Goal: Task Accomplishment & Management: Manage account settings

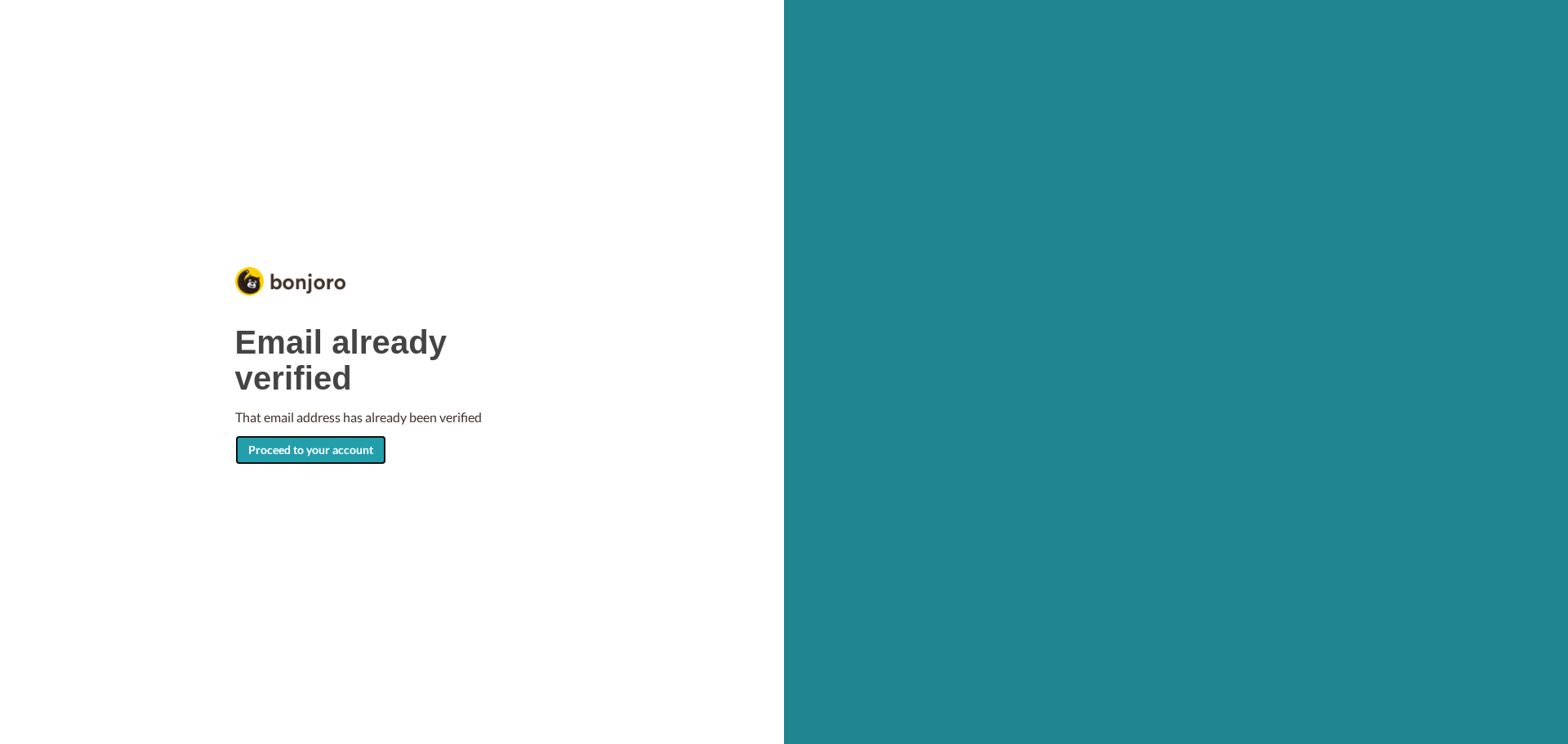
click at [288, 461] on link "Proceed to your account" at bounding box center [310, 449] width 151 height 30
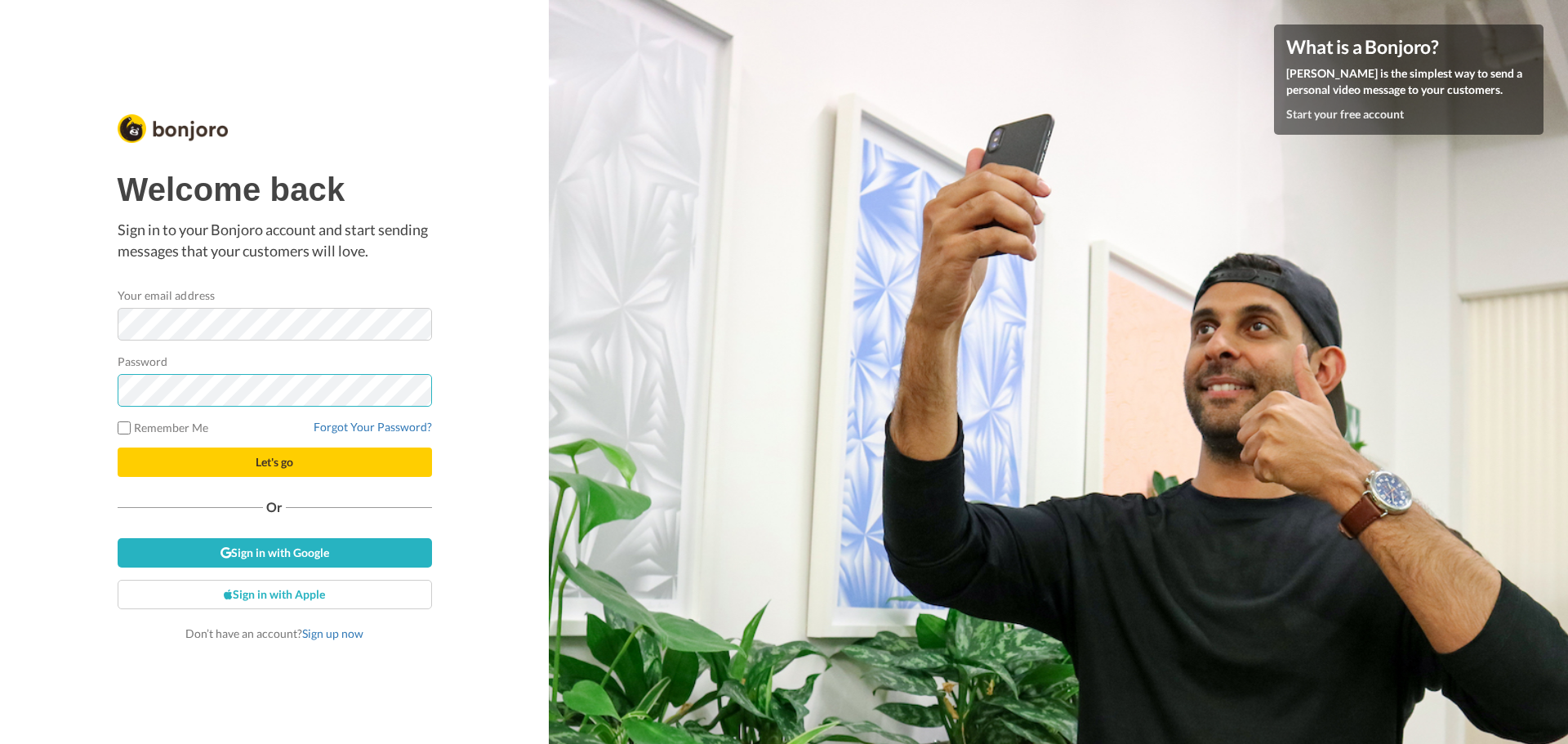
click at [117, 448] on button "Let's go" at bounding box center [274, 462] width 315 height 30
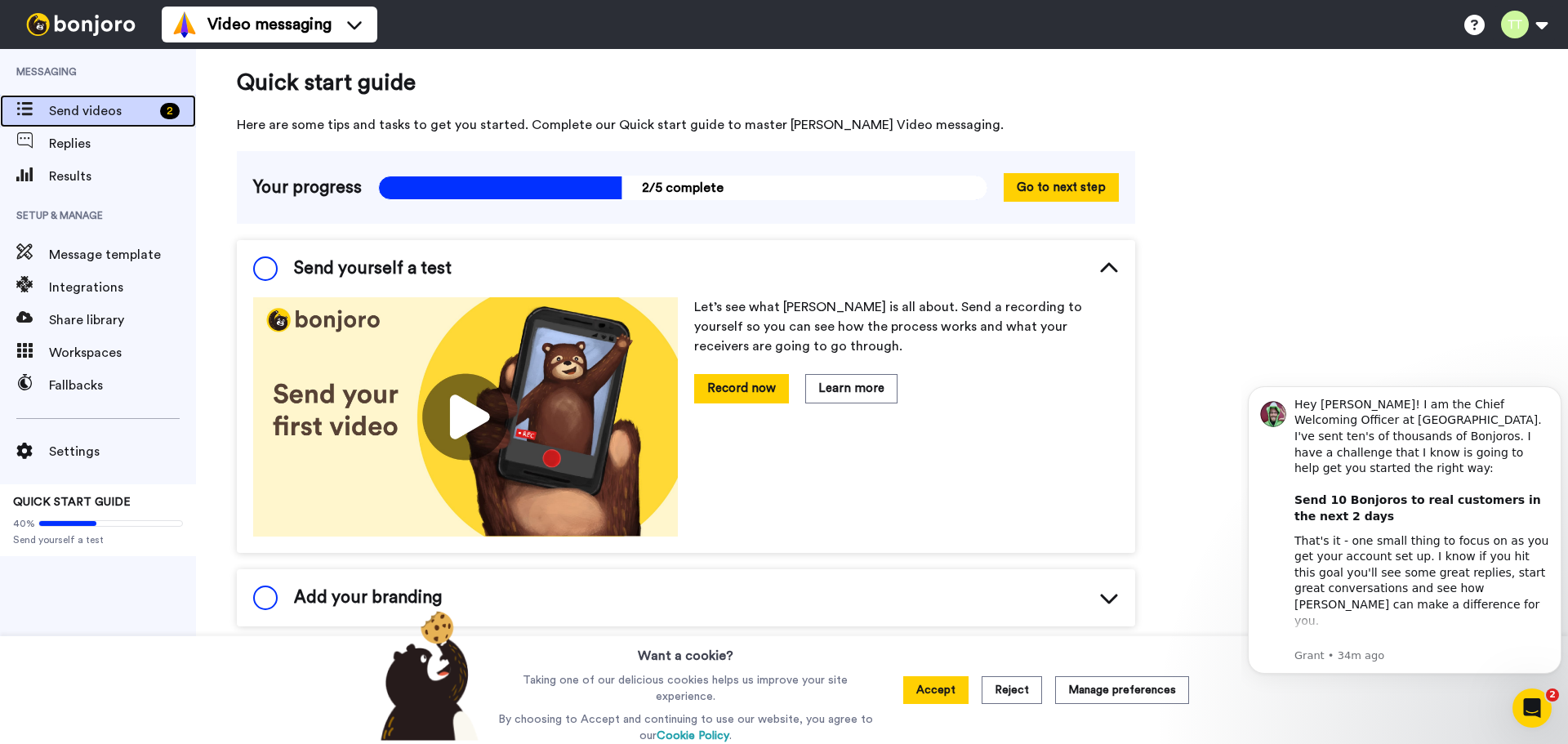
click at [144, 103] on span "Send videos" at bounding box center [101, 111] width 105 height 19
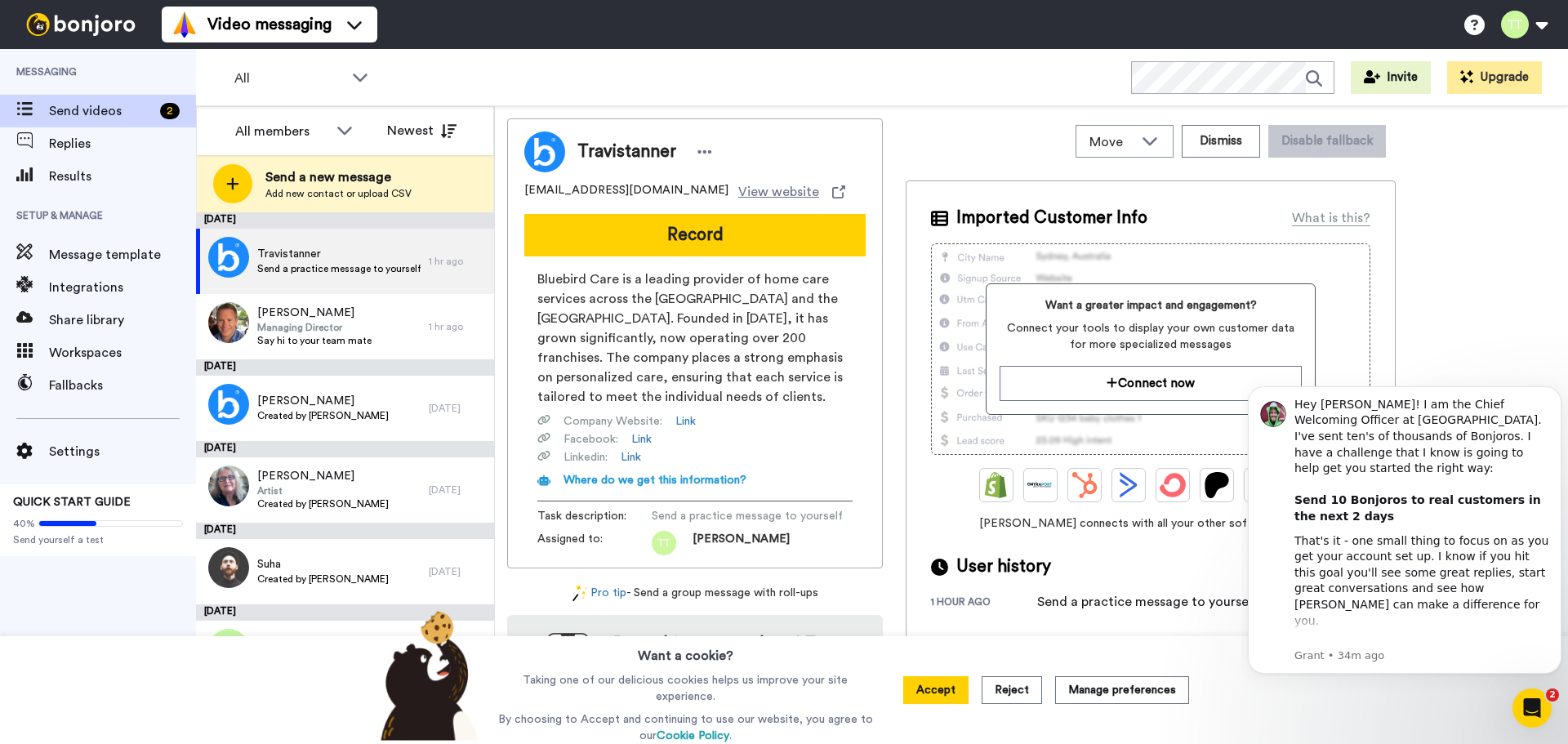
click at [1484, 348] on div "Travistanner [EMAIL_ADDRESS][DOMAIN_NAME] View website Record Bluebird Care is …" at bounding box center [1031, 428] width 1048 height 621
click at [374, 343] on div "Norman Murphy Managing Director Say hi to your team mate" at bounding box center [313, 326] width 233 height 65
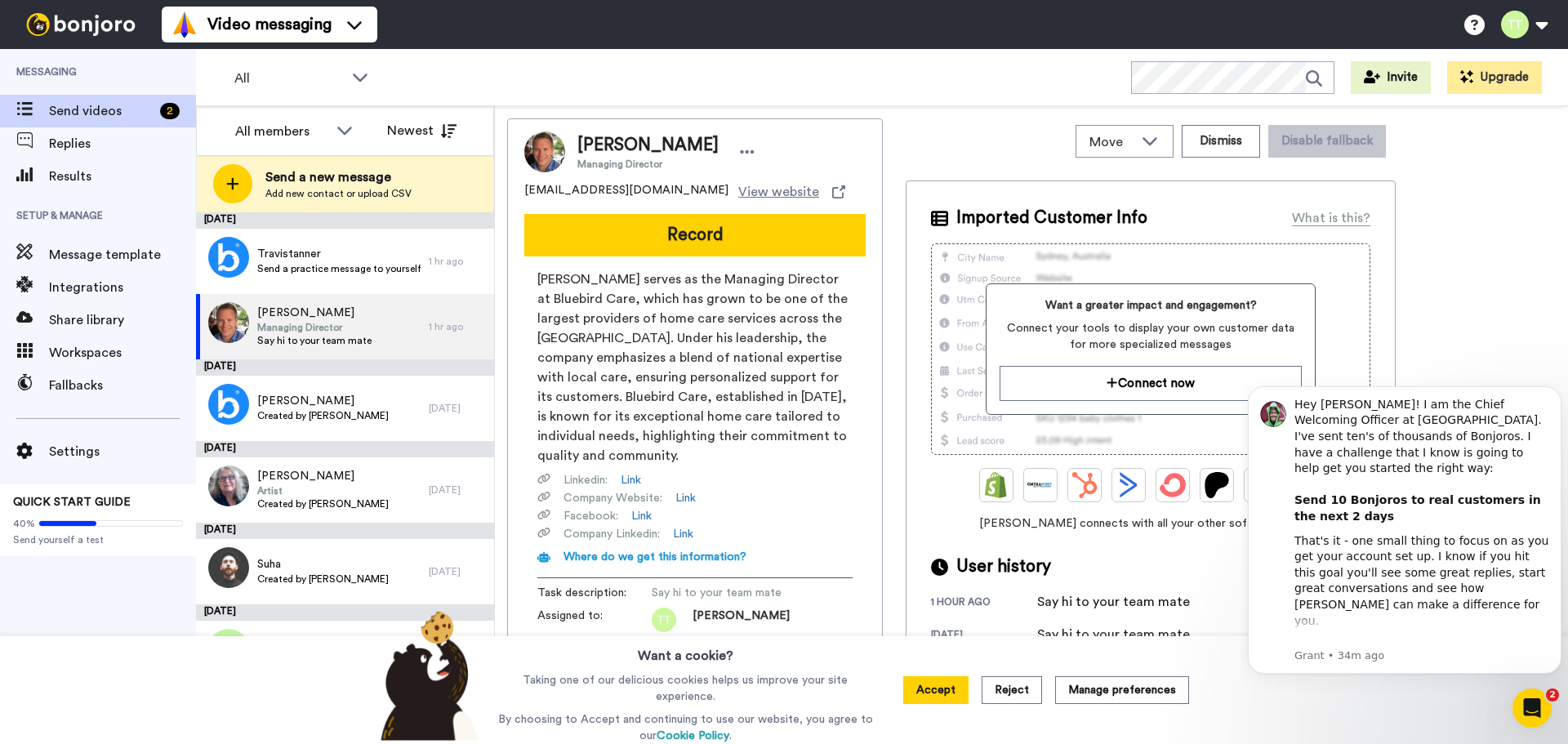
click at [543, 80] on div "All WORKSPACES View all All Default Tasks + Add a new workspace Invite Upgrade" at bounding box center [882, 77] width 1372 height 57
click at [856, 51] on div "All WORKSPACES View all All Default Tasks + Add a new workspace Invite Upgrade" at bounding box center [882, 77] width 1372 height 57
drag, startPoint x: 677, startPoint y: 66, endPoint x: 790, endPoint y: 64, distance: 113.0
click at [678, 66] on div "All WORKSPACES View all All Default Tasks + Add a new workspace Invite Upgrade" at bounding box center [882, 77] width 1372 height 57
click at [886, 71] on div "All WORKSPACES View all All Default Tasks + Add a new workspace Invite Upgrade" at bounding box center [882, 77] width 1372 height 57
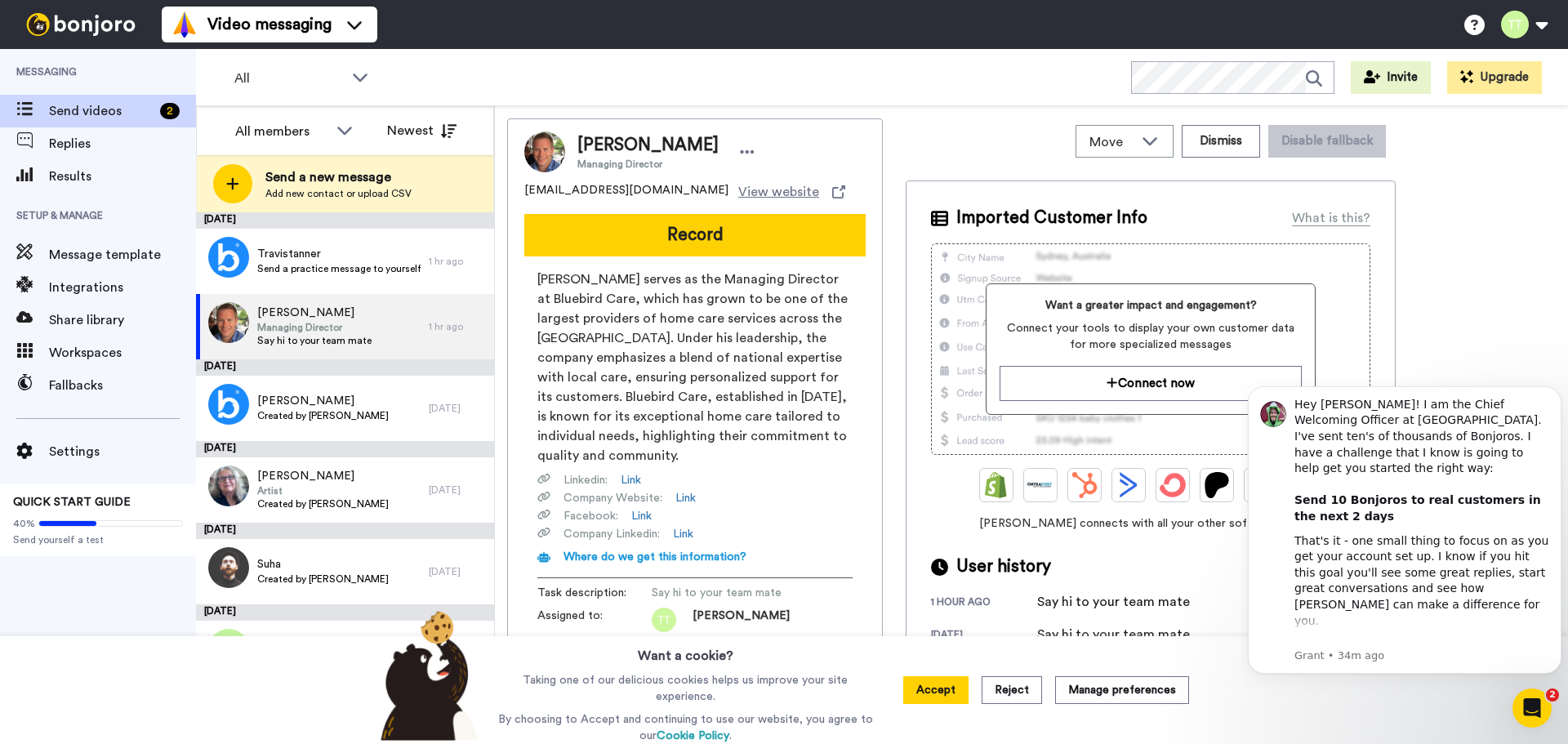
drag, startPoint x: 735, startPoint y: 61, endPoint x: 604, endPoint y: 96, distance: 135.6
click at [722, 78] on div "All WORKSPACES View all All Default Tasks + Add a new workspace Invite Upgrade" at bounding box center [882, 77] width 1372 height 57
click at [527, 89] on div "All WORKSPACES View all All Default Tasks + Add a new workspace Invite Upgrade" at bounding box center [882, 77] width 1372 height 57
click at [628, 67] on div "All WORKSPACES View all All Default Tasks + Add a new workspace Invite Upgrade" at bounding box center [882, 77] width 1372 height 57
click at [681, 54] on div "All WORKSPACES View all All Default Tasks + Add a new workspace Invite Upgrade" at bounding box center [882, 77] width 1372 height 57
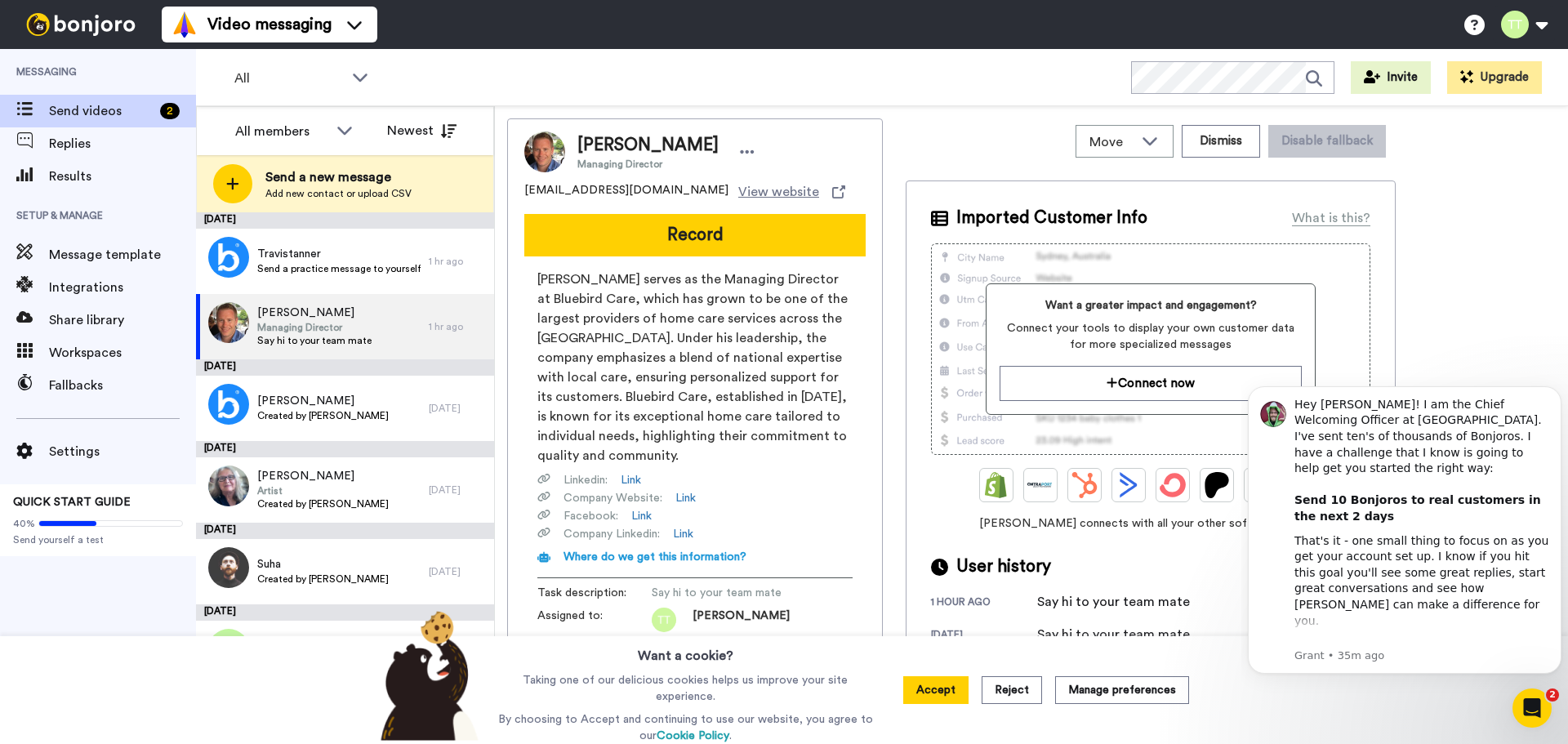
drag, startPoint x: 514, startPoint y: 57, endPoint x: 519, endPoint y: 72, distance: 15.8
click at [519, 68] on div "All WORKSPACES View all All Default Tasks + Add a new workspace Invite Upgrade" at bounding box center [882, 77] width 1372 height 57
drag, startPoint x: 251, startPoint y: 3, endPoint x: 1491, endPoint y: 345, distance: 1286.3
click at [1491, 345] on div "Norman Murphy Managing Director normanmurphy@bluebirdcare.co.uk View website Re…" at bounding box center [1031, 428] width 1048 height 621
drag, startPoint x: 1554, startPoint y: 714, endPoint x: 37, endPoint y: 25, distance: 1666.1
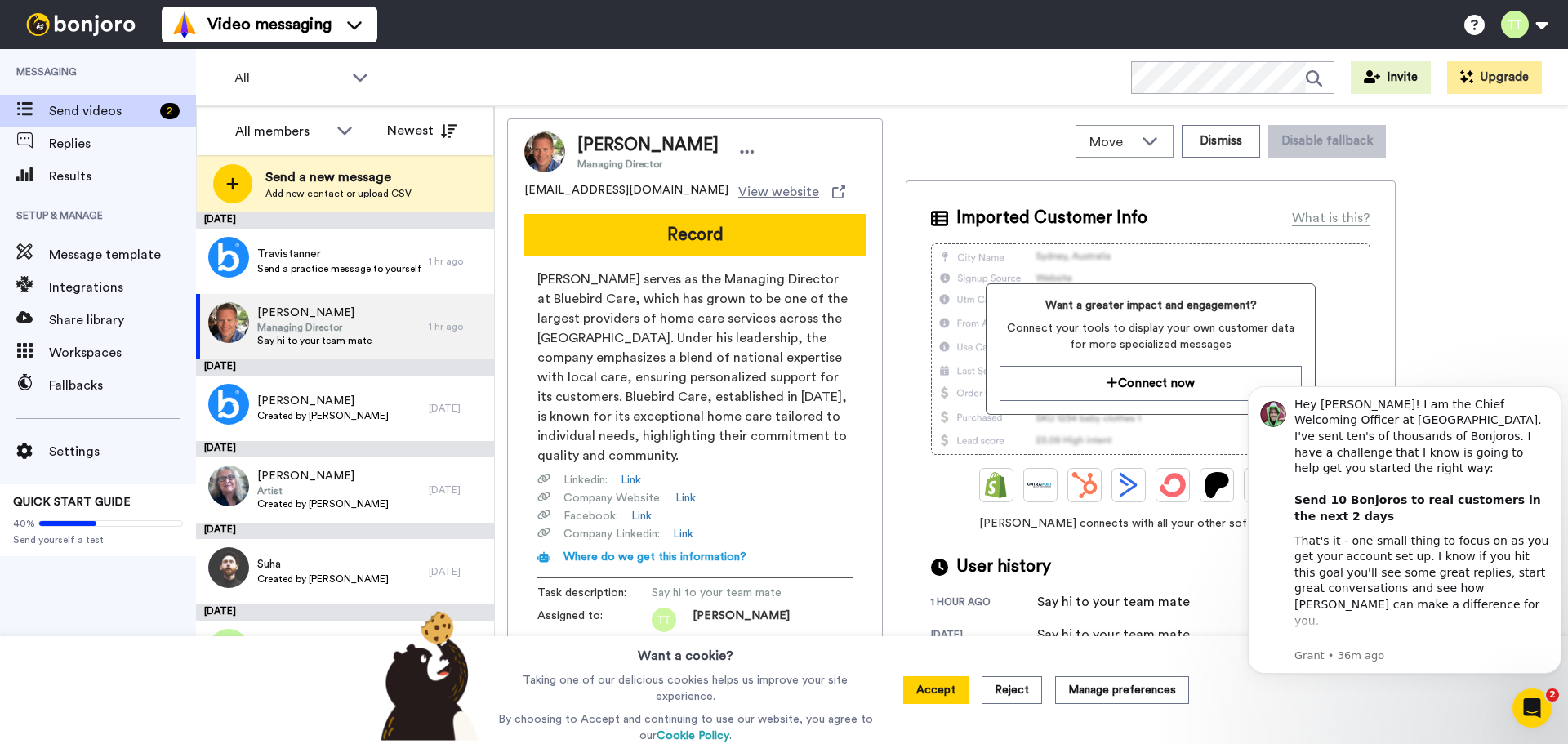
click at [1554, 714] on div "Want a cookie? Taking one of our delicious cookies helps us improve your site e…" at bounding box center [784, 690] width 1568 height 108
click at [1541, 711] on div "Open Intercom Messenger" at bounding box center [1529, 706] width 54 height 54
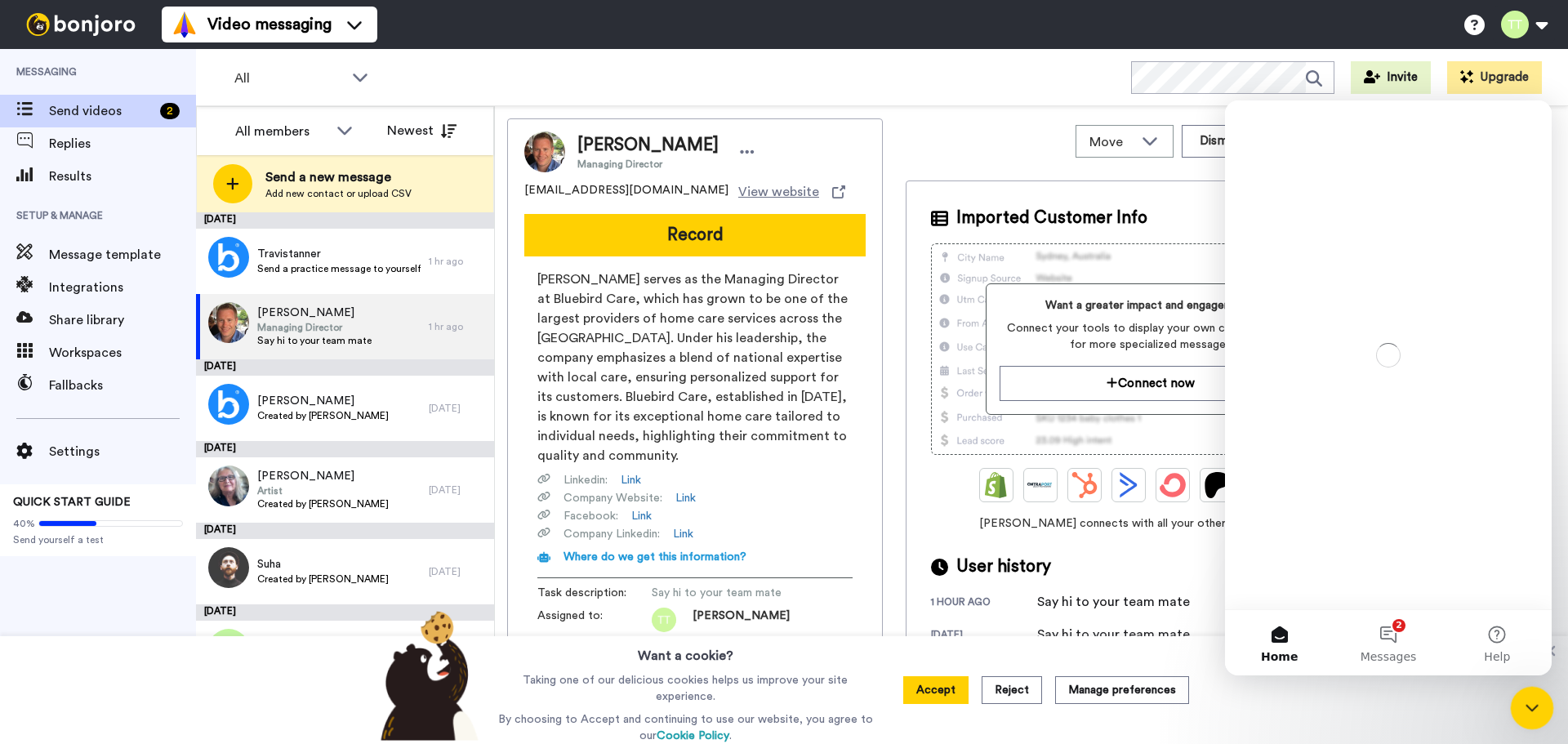
click at [1542, 712] on div "Close Intercom Messenger" at bounding box center [1529, 706] width 39 height 39
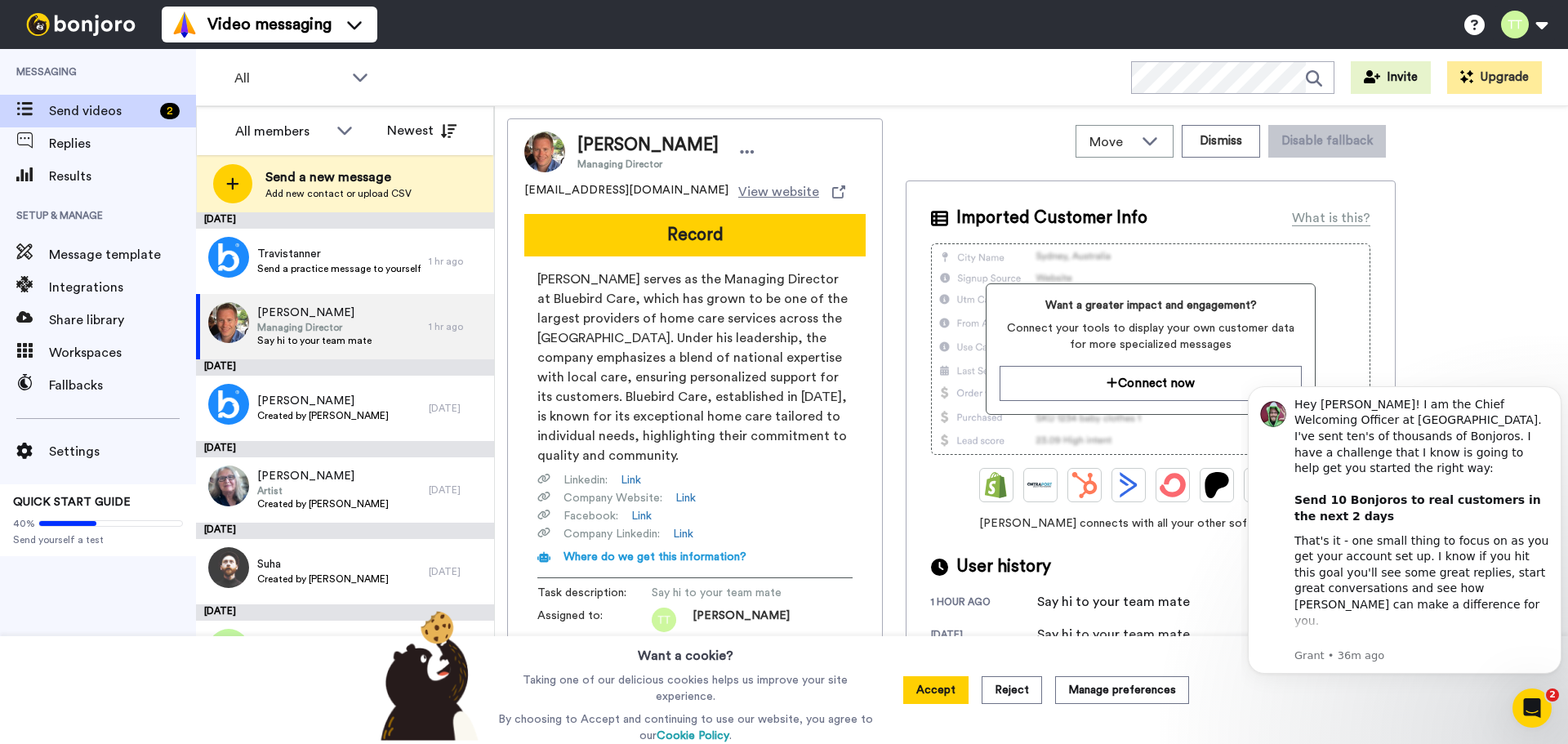
click at [1444, 192] on div "Norman Murphy Managing Director normanmurphy@bluebirdcare.co.uk View website Re…" at bounding box center [1031, 428] width 1048 height 621
click at [1534, 703] on icon "Open Intercom Messenger" at bounding box center [1529, 706] width 27 height 27
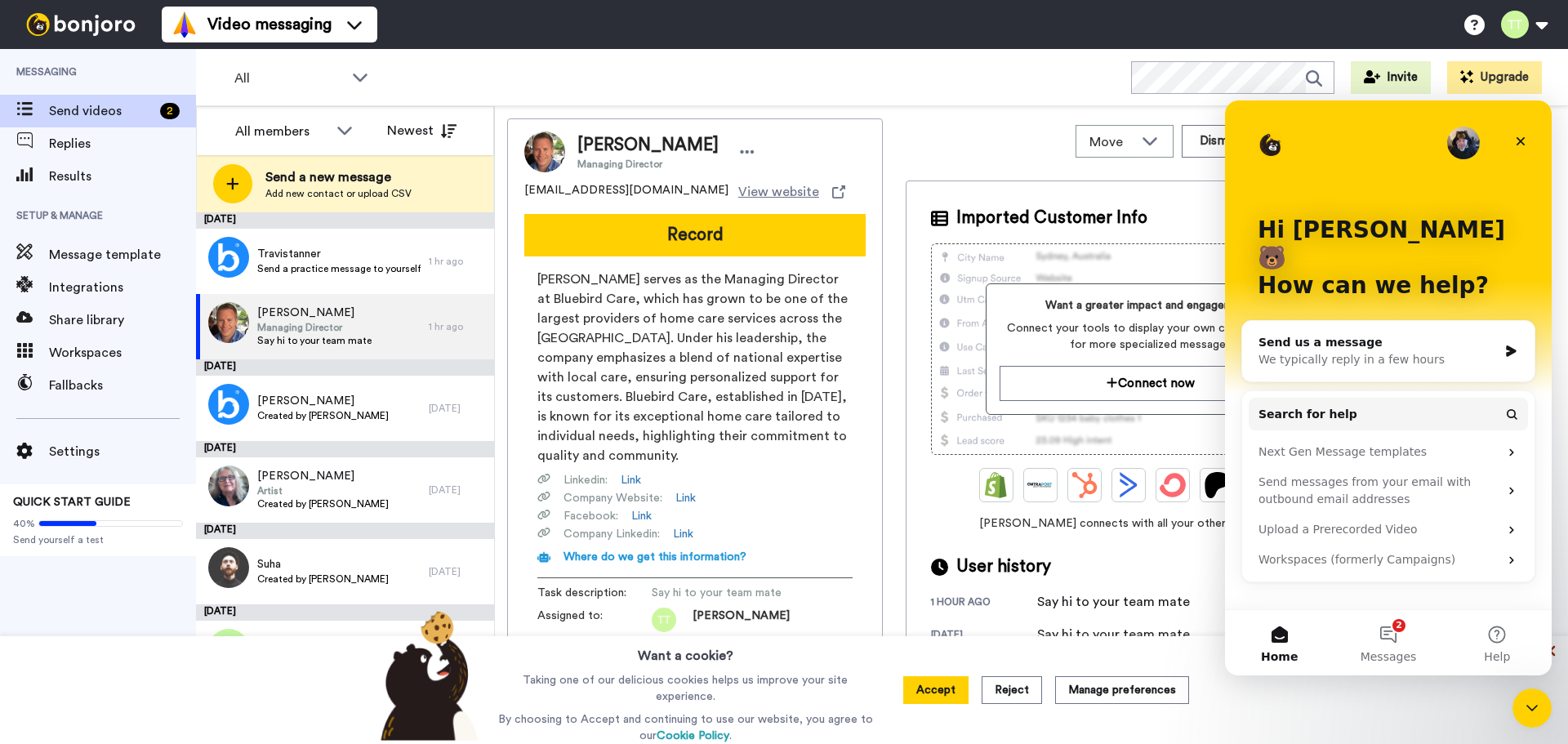
click at [1555, 653] on icon at bounding box center [1550, 651] width 16 height 16
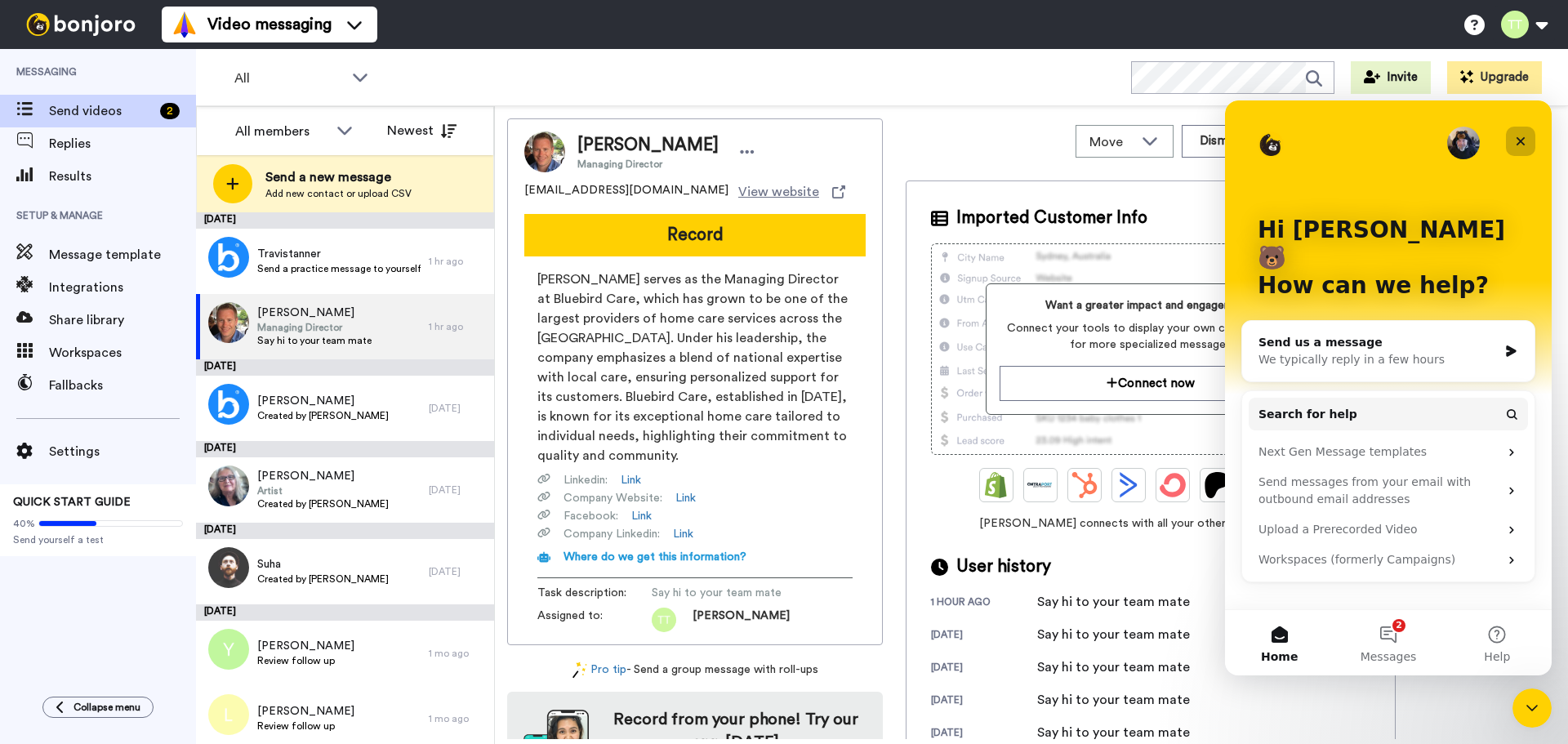
click at [1526, 139] on icon "Close" at bounding box center [1521, 141] width 13 height 13
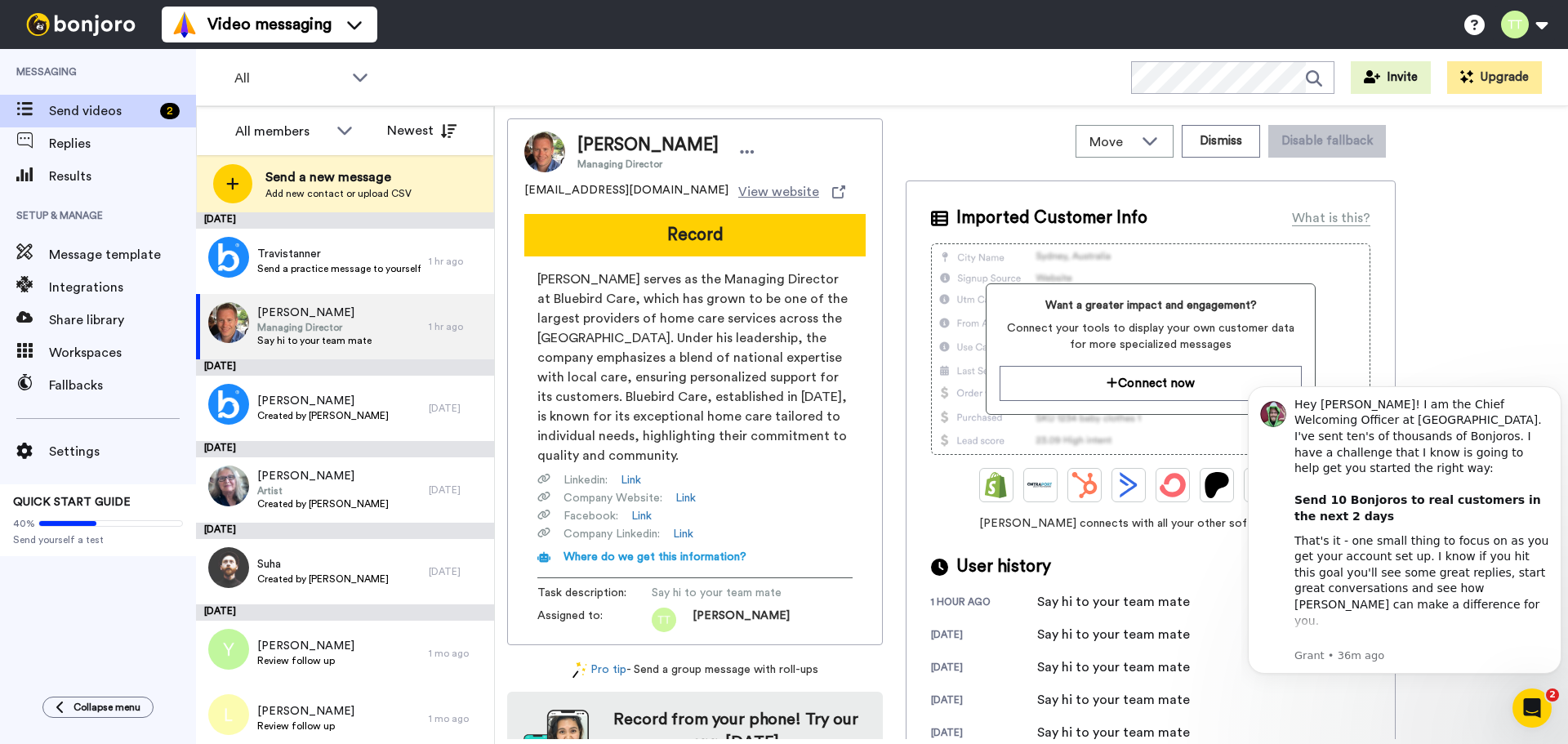
click at [941, 38] on div "Video messaging Switch to Video messaging Testimonials Settings Discover Help &…" at bounding box center [864, 24] width 1406 height 49
click at [1468, 319] on div "Norman Murphy Managing Director normanmurphy@bluebirdcare.co.uk View website Re…" at bounding box center [1031, 428] width 1048 height 621
click at [1460, 455] on div "Hey Travis! I am the Chief Welcoming Officer at Bonjoro. I've sent ten's of tho…" at bounding box center [1422, 460] width 255 height 128
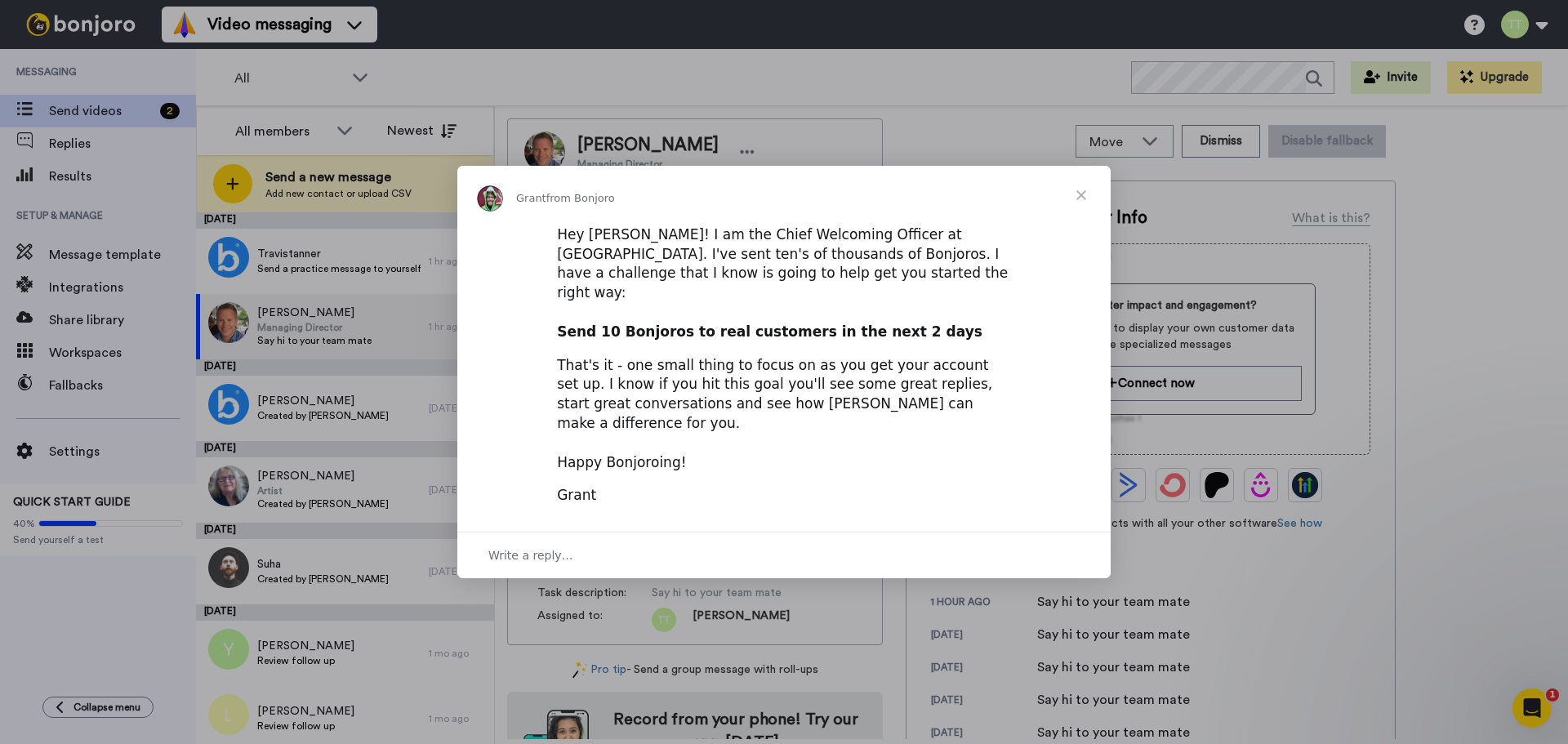
click at [1080, 219] on span "Close" at bounding box center [1081, 194] width 59 height 59
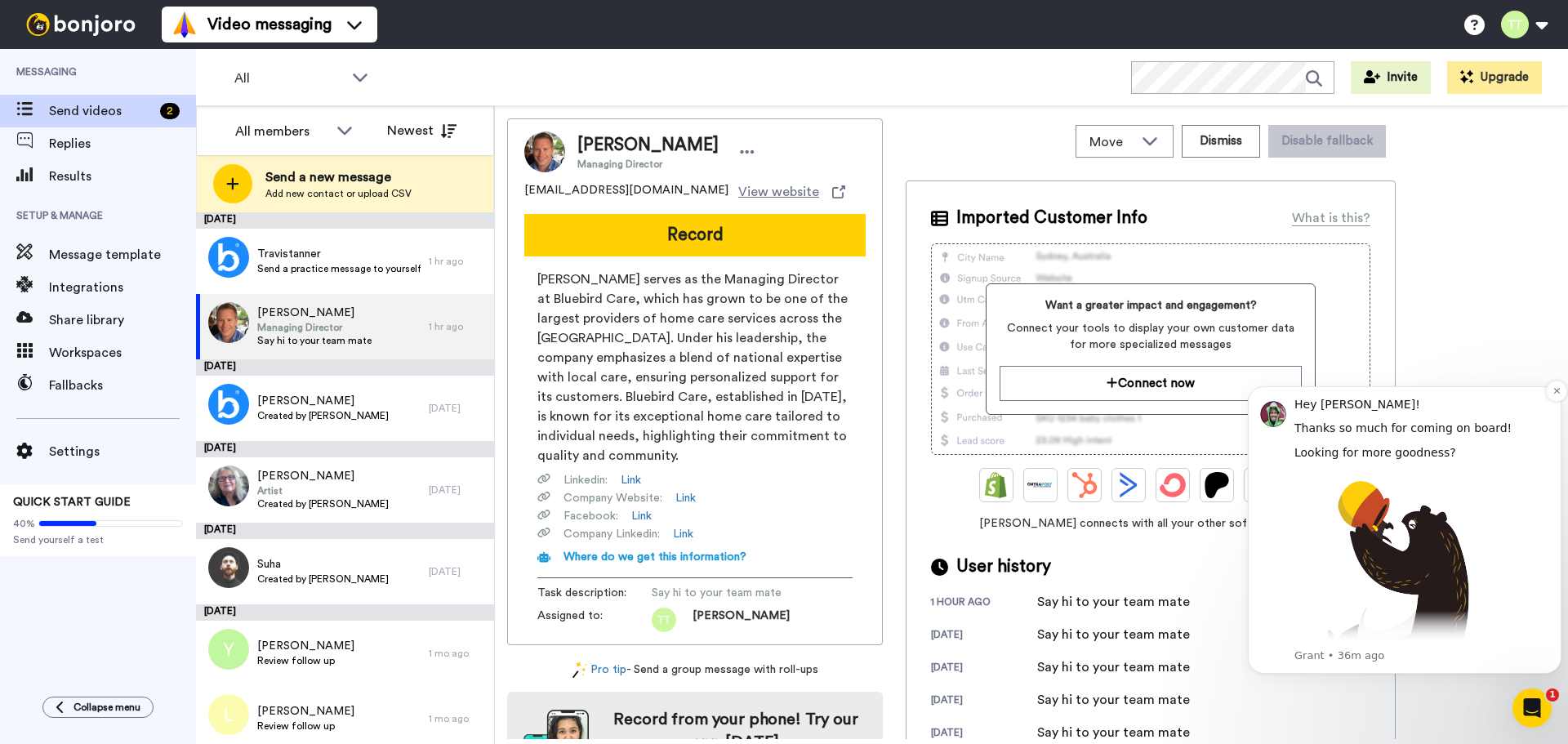
click at [1467, 522] on img "Message content" at bounding box center [1394, 578] width 199 height 218
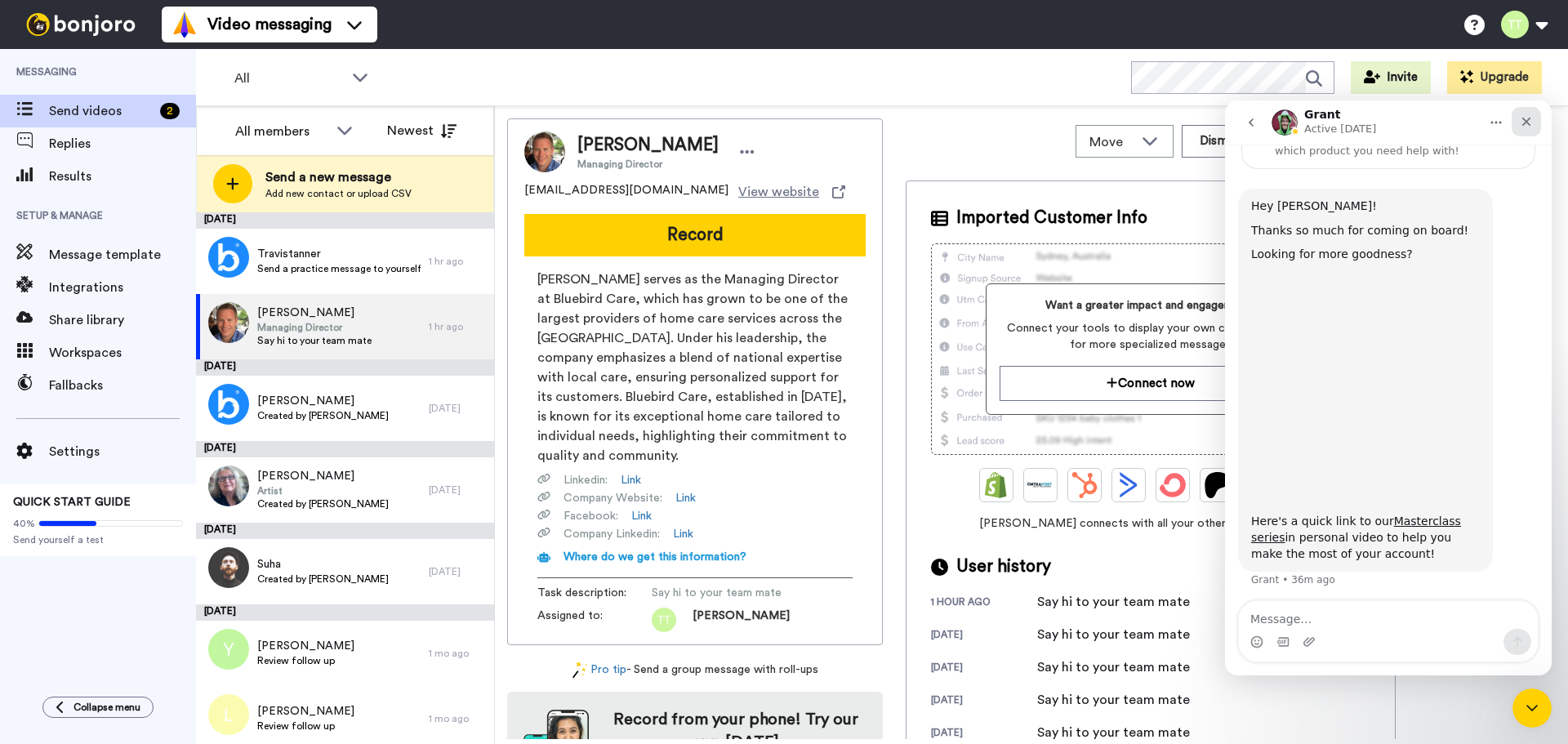
scroll to position [93, 0]
click at [1531, 123] on icon "Close" at bounding box center [1527, 122] width 13 height 13
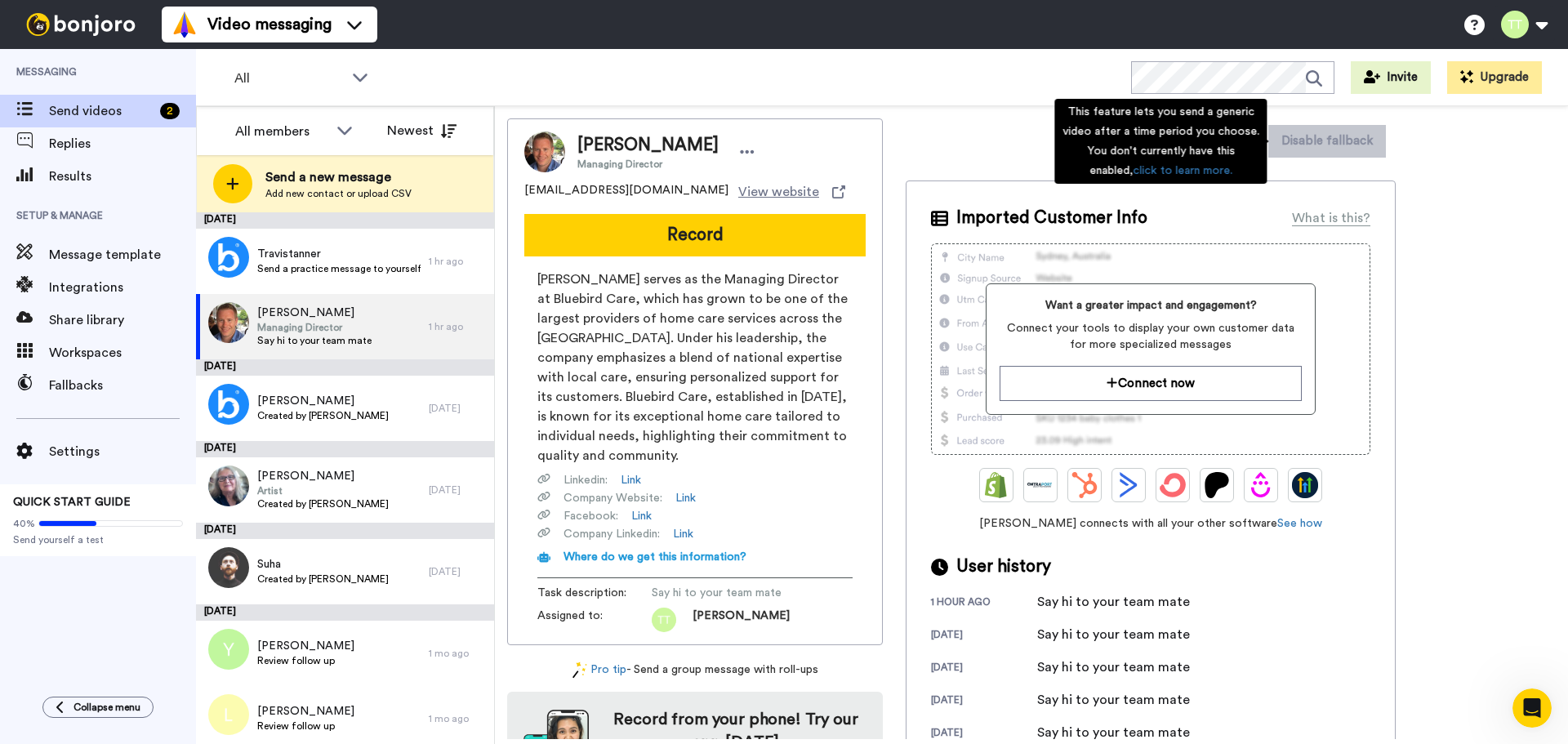
click at [960, 108] on div "Move WORKSPACES View all Default Tasks + Add a new workspace Dismiss Disable fa…" at bounding box center [1031, 424] width 1073 height 638
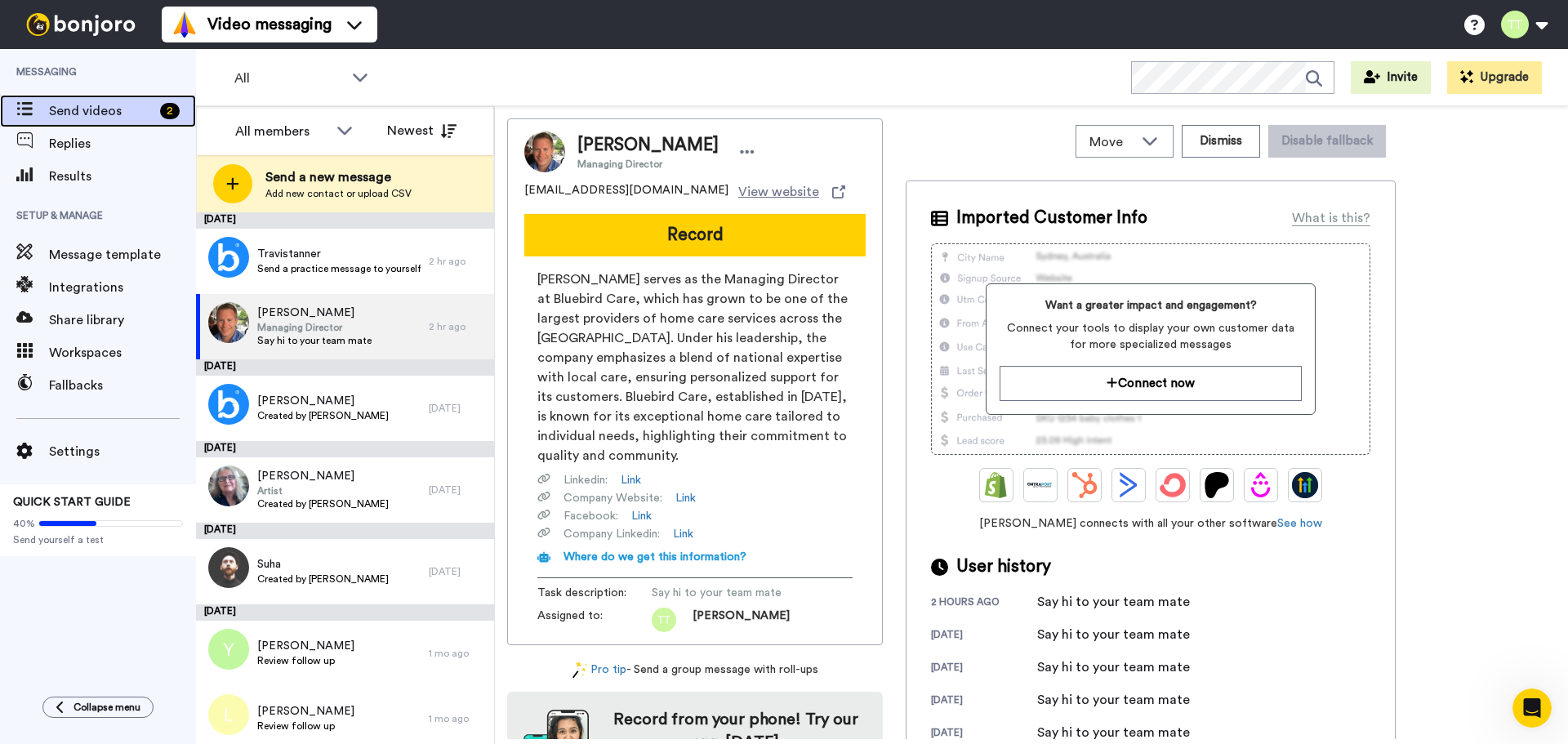
click at [52, 105] on span "Send videos" at bounding box center [101, 111] width 105 height 19
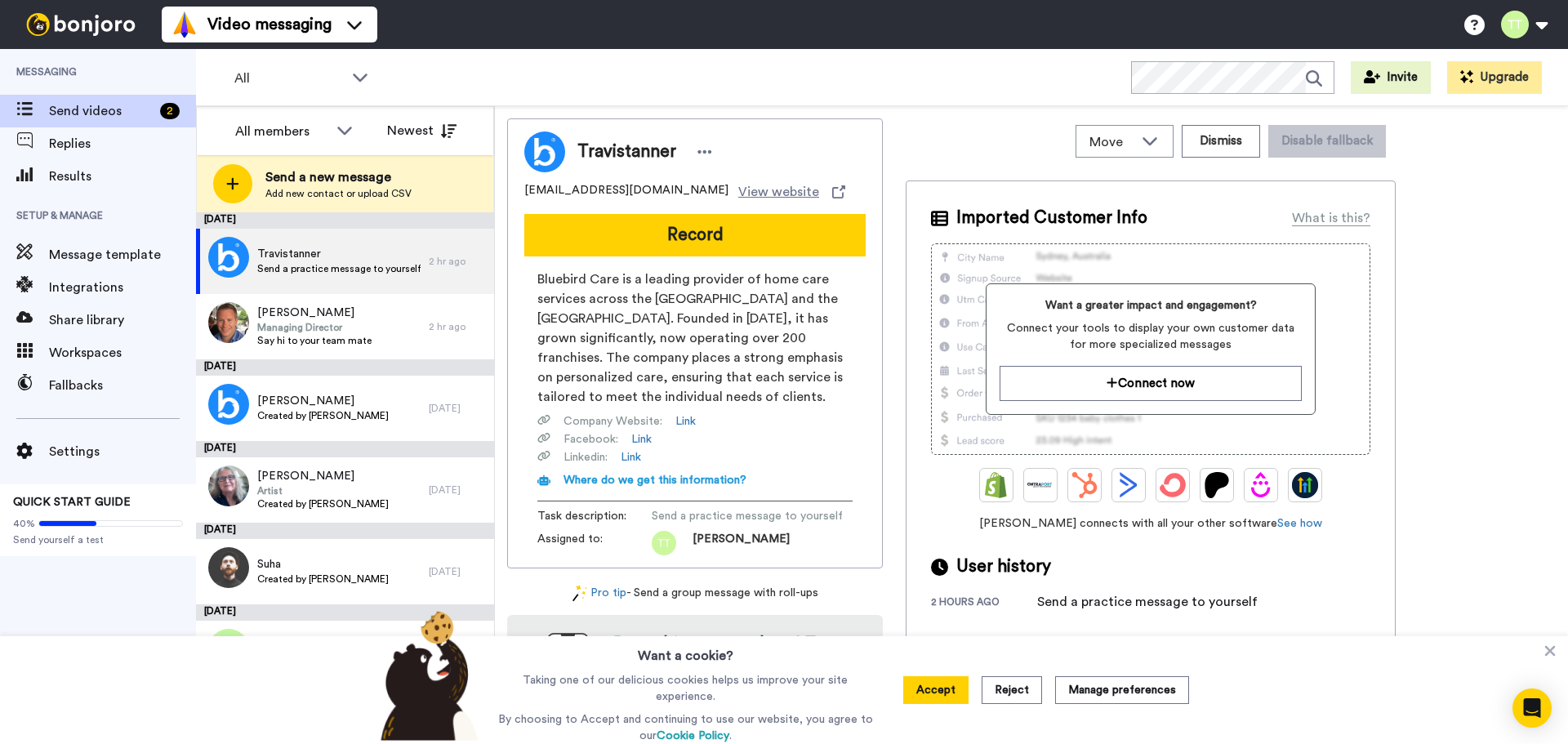
click at [804, 89] on div "All WORKSPACES View all All Default Tasks + Add a new workspace Invite Upgrade" at bounding box center [882, 77] width 1372 height 57
click at [935, 697] on button "Accept" at bounding box center [936, 689] width 65 height 28
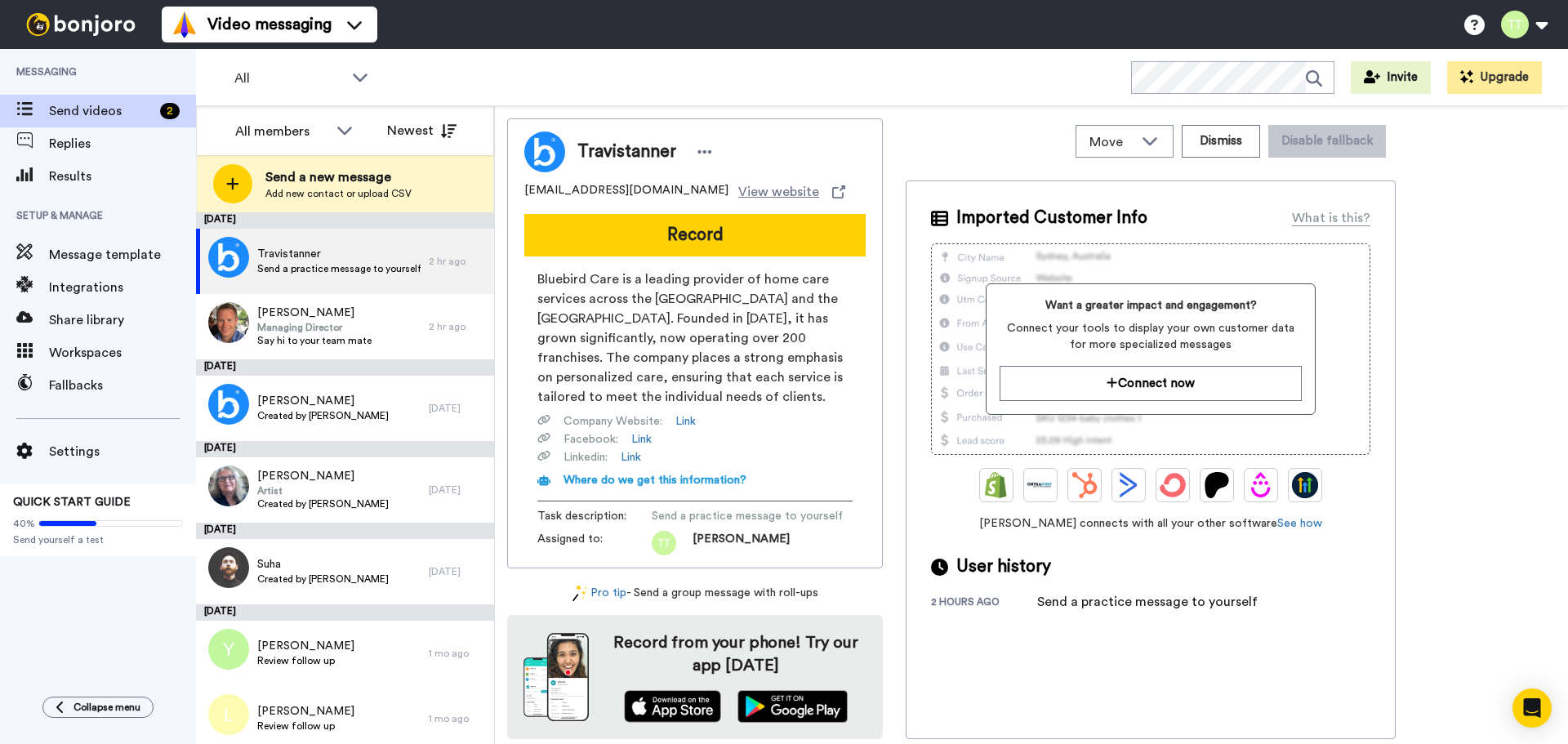
drag, startPoint x: 874, startPoint y: 52, endPoint x: 877, endPoint y: 21, distance: 31.1
click at [876, 39] on div "Video messaging Switch to Video messaging Testimonials Settings Discover Help &…" at bounding box center [784, 372] width 1568 height 744
click at [999, 14] on div "Video messaging Switch to Video messaging Testimonials Settings Discover Help &…" at bounding box center [864, 24] width 1406 height 49
